Goal: Information Seeking & Learning: Learn about a topic

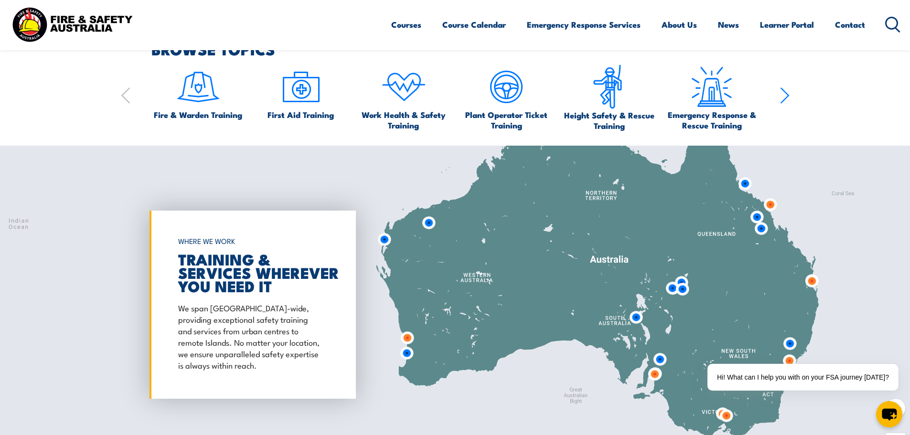
scroll to position [1050, 0]
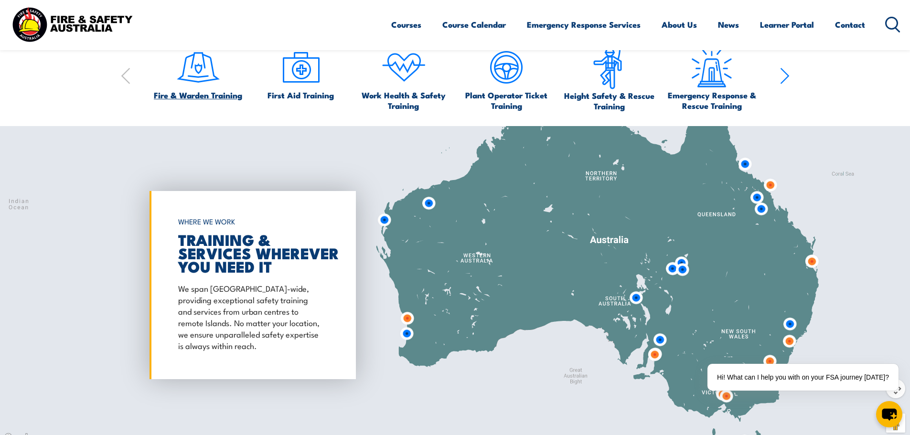
click at [205, 68] on img at bounding box center [198, 67] width 45 height 45
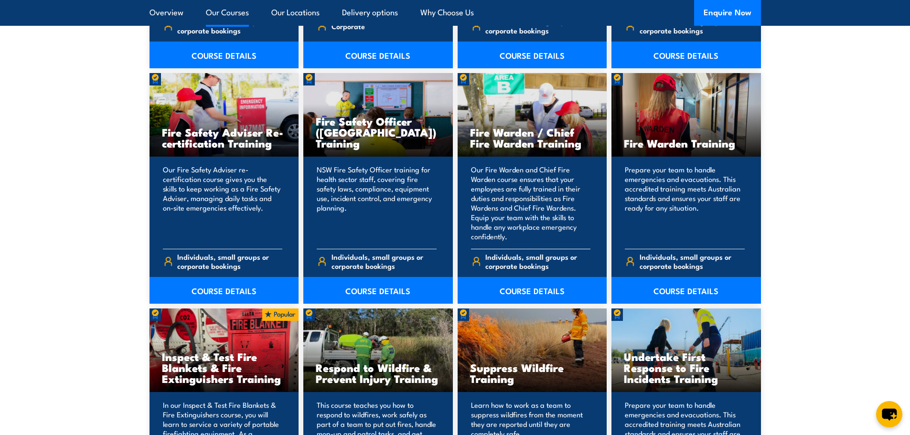
scroll to position [1241, 0]
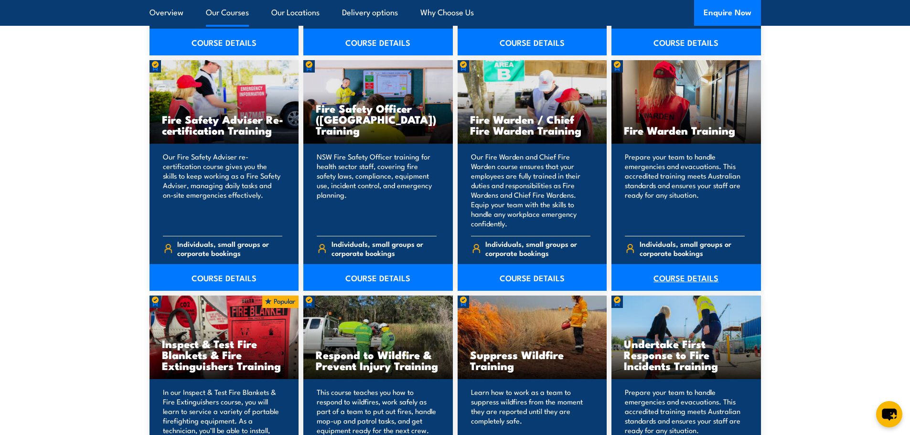
click at [683, 273] on link "COURSE DETAILS" at bounding box center [685, 277] width 149 height 27
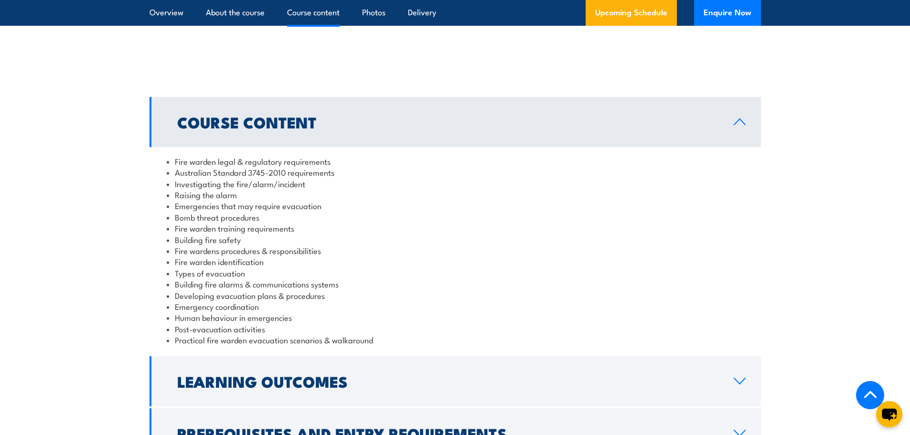
scroll to position [955, 0]
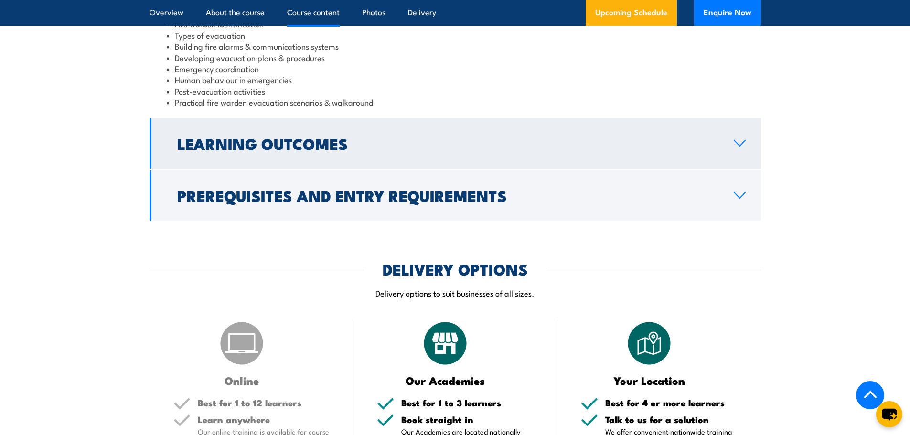
click at [502, 139] on h2 "Learning Outcomes" at bounding box center [447, 143] width 541 height 13
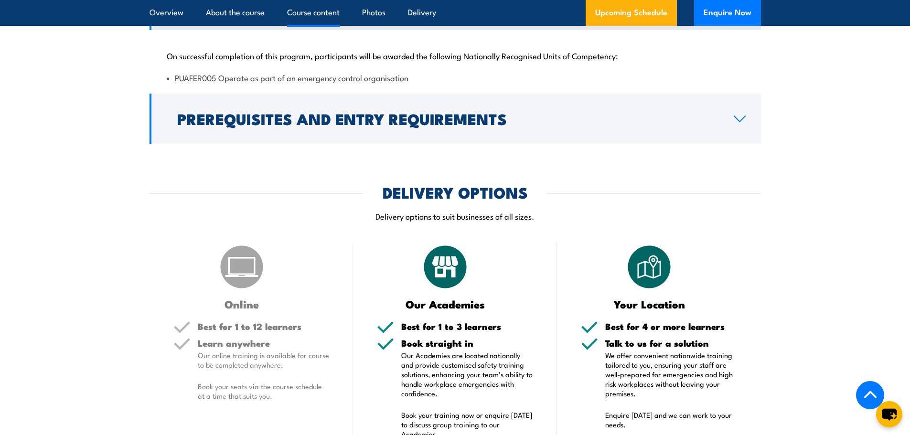
scroll to position [982, 0]
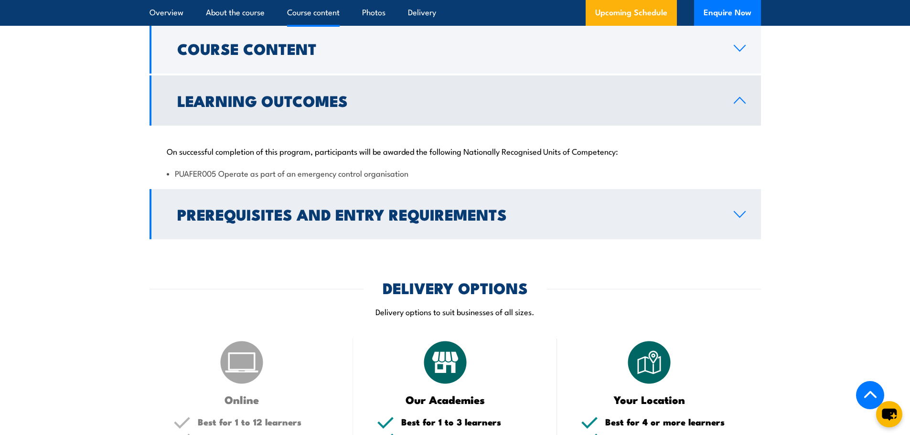
click at [596, 215] on h2 "Prerequisites and Entry Requirements" at bounding box center [447, 213] width 541 height 13
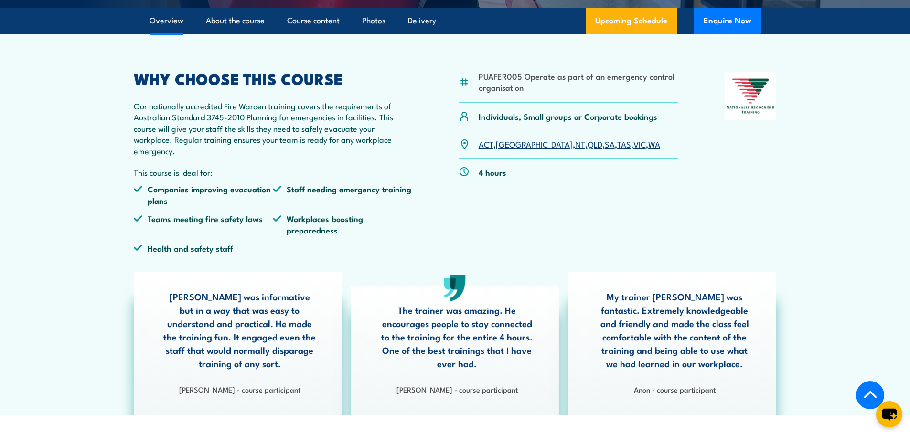
scroll to position [0, 0]
